Goal: Task Accomplishment & Management: Complete application form

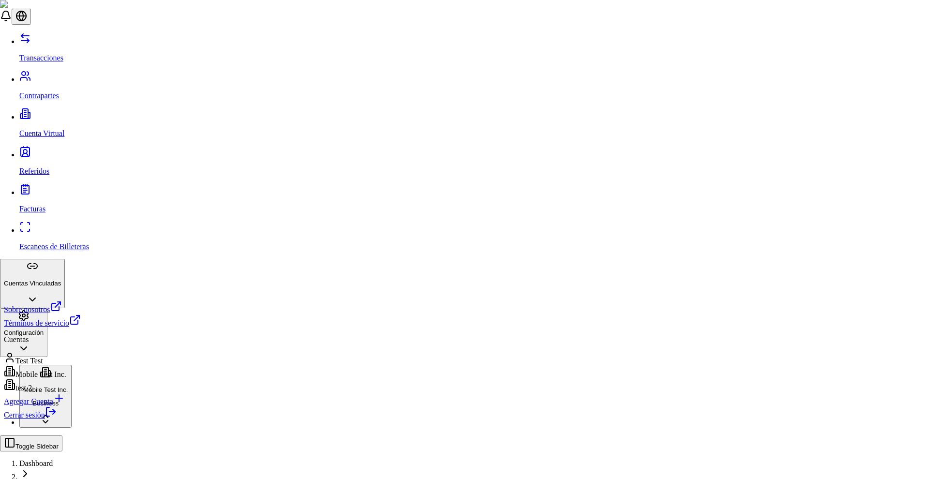
click at [64, 406] on div "Agregar Cuenta" at bounding box center [42, 399] width 77 height 14
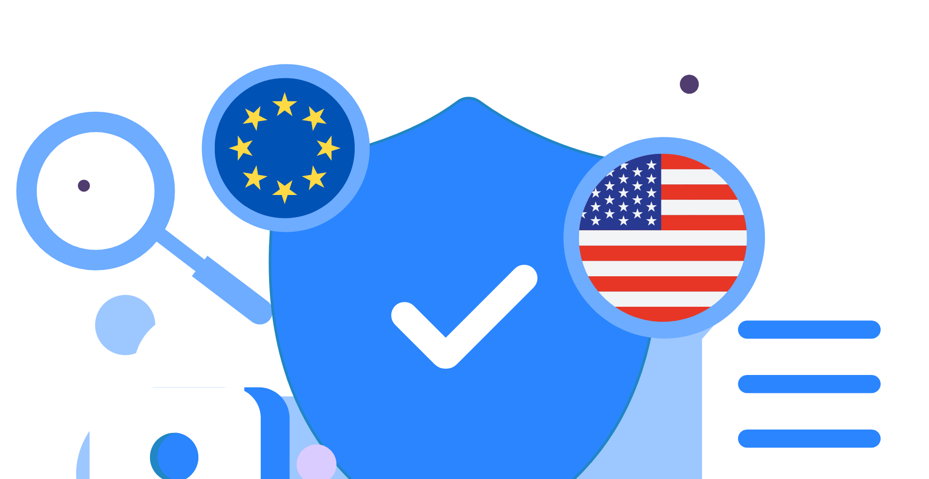
drag, startPoint x: 541, startPoint y: 214, endPoint x: 772, endPoint y: 216, distance: 230.8
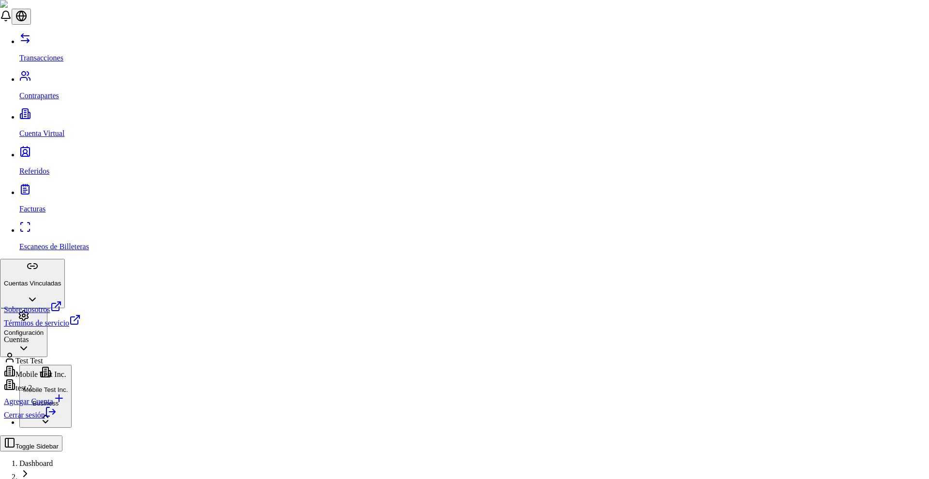
click at [54, 419] on link "Cerrar sesión" at bounding box center [30, 415] width 53 height 8
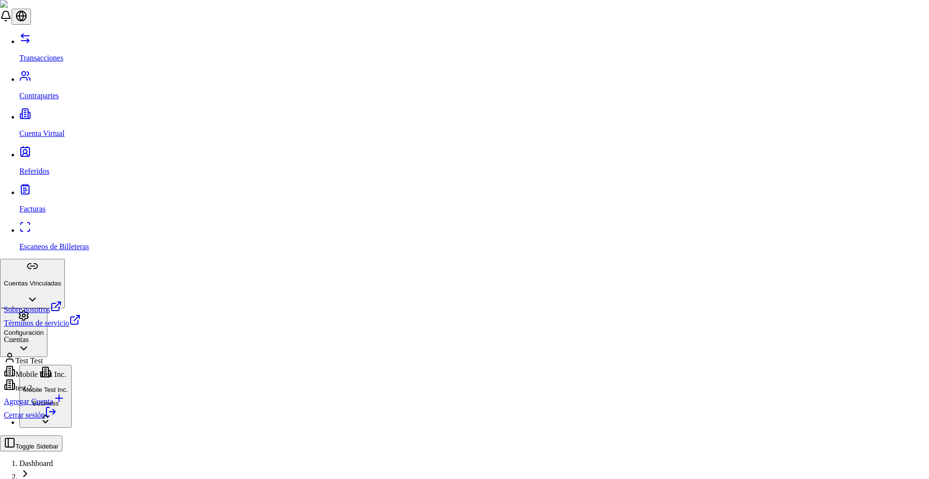
click at [50, 406] on div "Agregar Cuenta" at bounding box center [42, 399] width 77 height 14
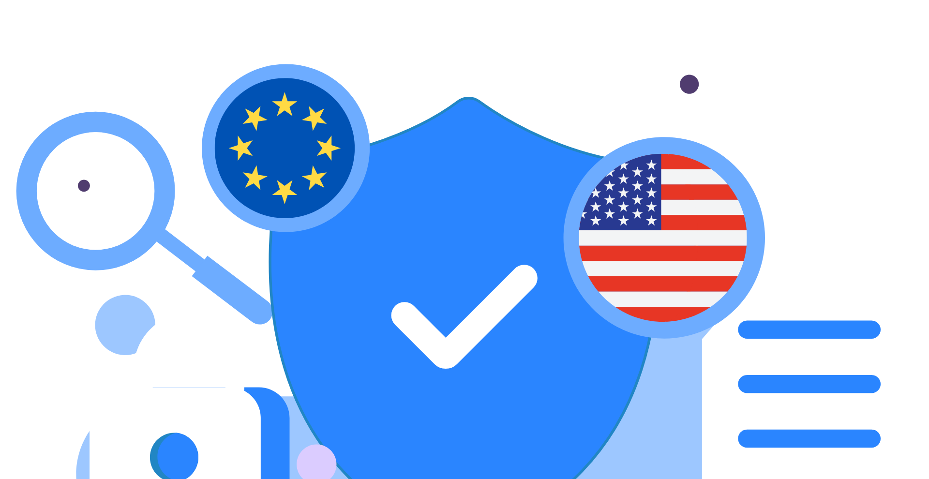
drag, startPoint x: 545, startPoint y: 202, endPoint x: 774, endPoint y: 203, distance: 228.9
copy div "Puede tener una cuenta individual y varias cuentas empresariales Individual (KY…"
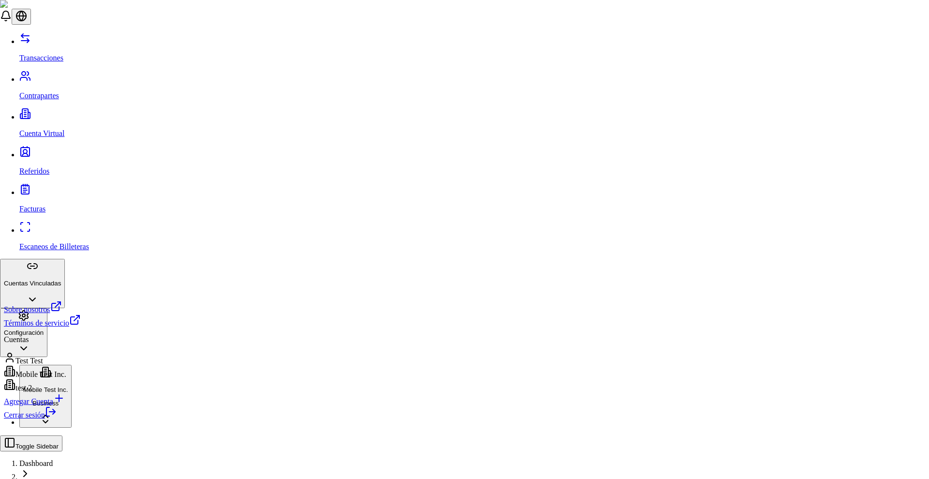
click at [47, 406] on div "Agregar Cuenta" at bounding box center [42, 399] width 77 height 14
